Goal: Task Accomplishment & Management: Use online tool/utility

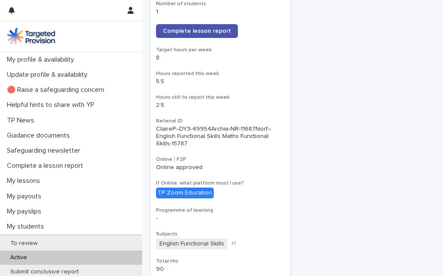
scroll to position [176, 0]
click at [383, 152] on div "[PERSON_NAME] View more details Number of students 1 Complete lesson report Tar…" at bounding box center [293, 243] width 284 height 577
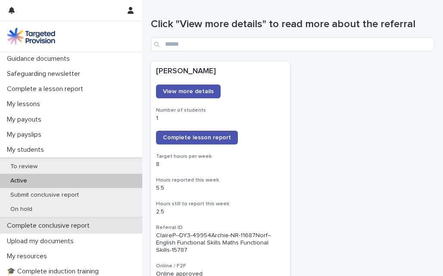
scroll to position [77, 0]
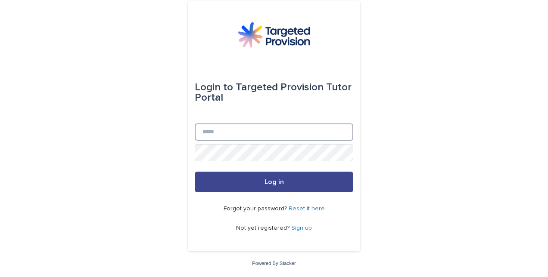
type input "**********"
click at [272, 175] on button "Log in" at bounding box center [274, 182] width 159 height 21
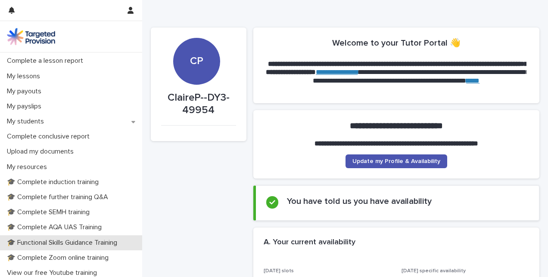
scroll to position [100, 0]
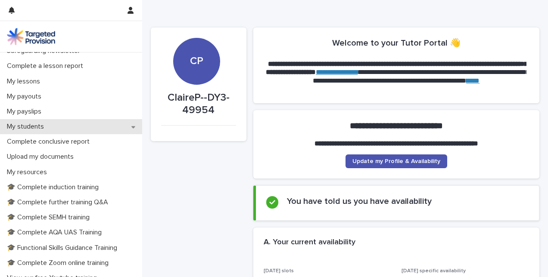
click at [47, 129] on p "My students" at bounding box center [26, 127] width 47 height 8
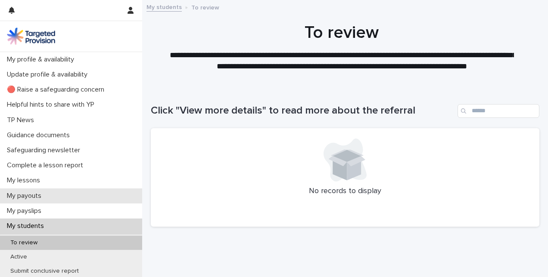
scroll to position [70, 0]
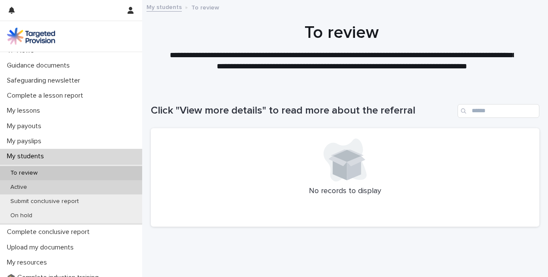
click at [35, 187] on div "Active" at bounding box center [71, 188] width 142 height 14
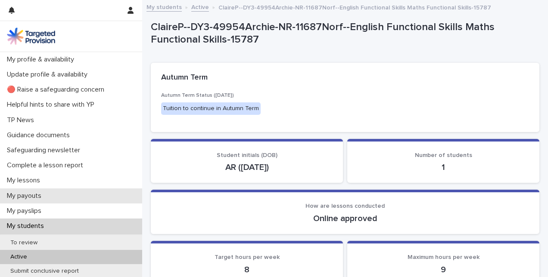
click at [90, 196] on div "My payouts" at bounding box center [71, 196] width 142 height 15
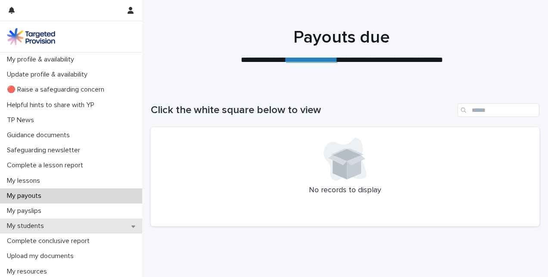
click at [38, 227] on p "My students" at bounding box center [26, 226] width 47 height 8
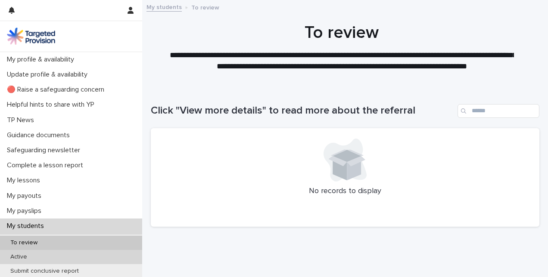
click at [34, 256] on div "Active" at bounding box center [71, 257] width 142 height 14
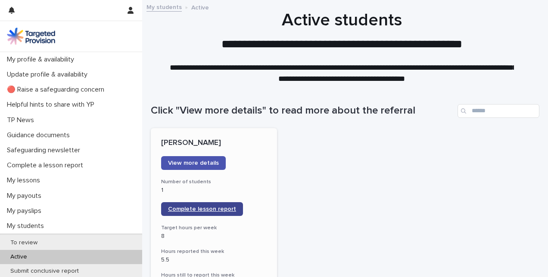
click at [207, 210] on span "Complete lesson report" at bounding box center [202, 209] width 68 height 6
